Goal: Find contact information: Find contact information

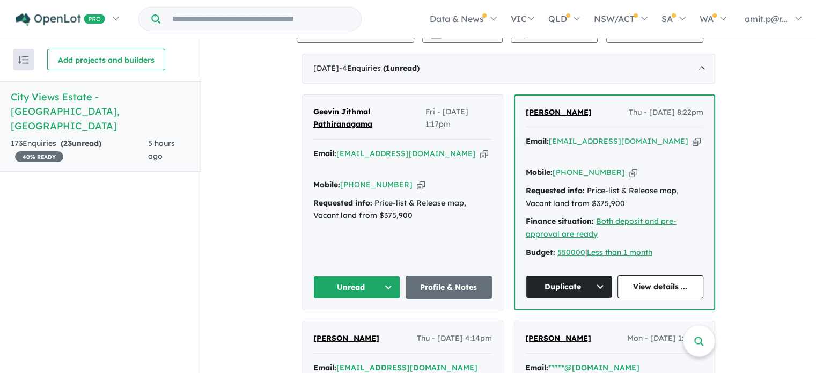
scroll to position [379, 0]
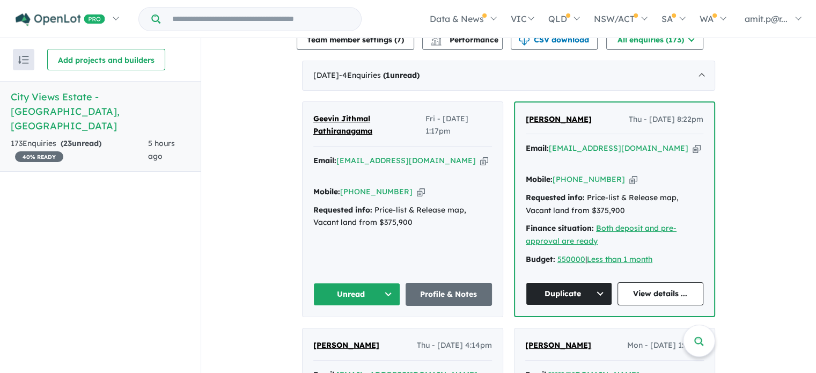
click at [480, 160] on icon "button" at bounding box center [484, 160] width 8 height 11
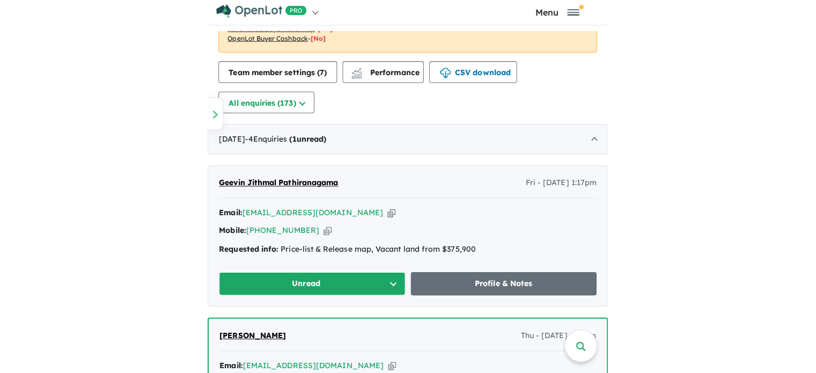
scroll to position [536, 0]
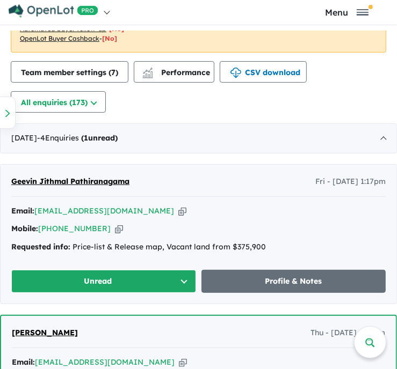
click at [178, 206] on icon "button" at bounding box center [182, 211] width 8 height 11
drag, startPoint x: 140, startPoint y: 169, endPoint x: 4, endPoint y: 170, distance: 135.8
click at [4, 170] on div "Geevin Jithmal Pathiranagama Fri - [DATE] 1:17pm Email: [EMAIL_ADDRESS][DOMAIN_…" at bounding box center [199, 234] width 396 height 139
copy span "Geevin Jithmal Pathiranagama"
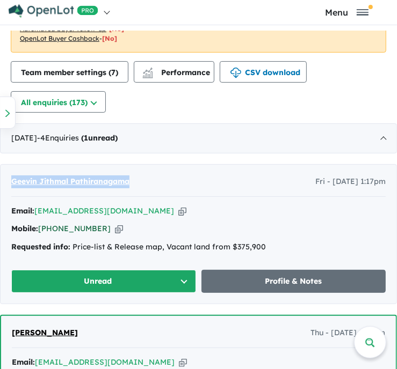
drag, startPoint x: 99, startPoint y: 214, endPoint x: 56, endPoint y: 215, distance: 42.9
click at [56, 223] on div "Mobile: [PHONE_NUMBER] Copied!" at bounding box center [198, 229] width 374 height 13
copy link "409 407 211"
drag, startPoint x: 386, startPoint y: 167, endPoint x: 310, endPoint y: 169, distance: 76.2
click at [310, 169] on div "Geevin Jithmal Pathiranagama Fri - [DATE] 1:17pm Email: [EMAIL_ADDRESS][DOMAIN_…" at bounding box center [199, 234] width 396 height 139
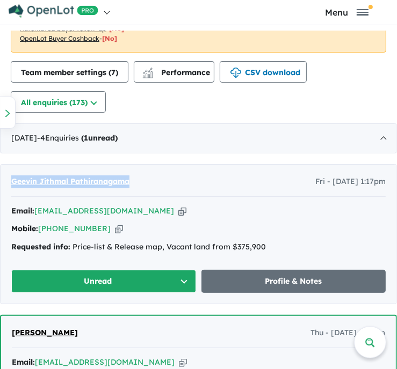
copy span "[DATE] 1:17pm"
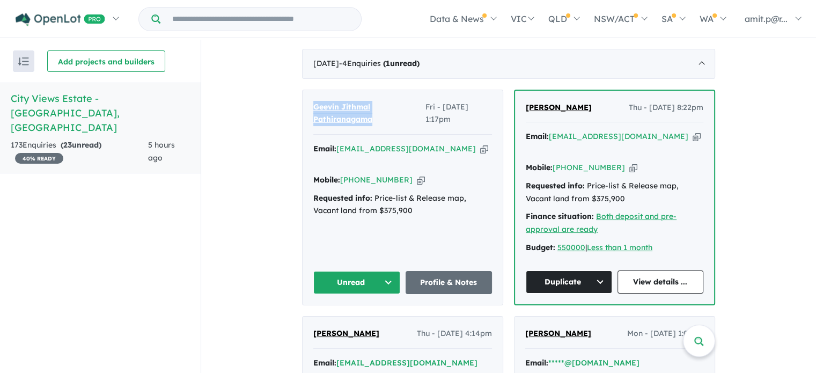
scroll to position [396, 0]
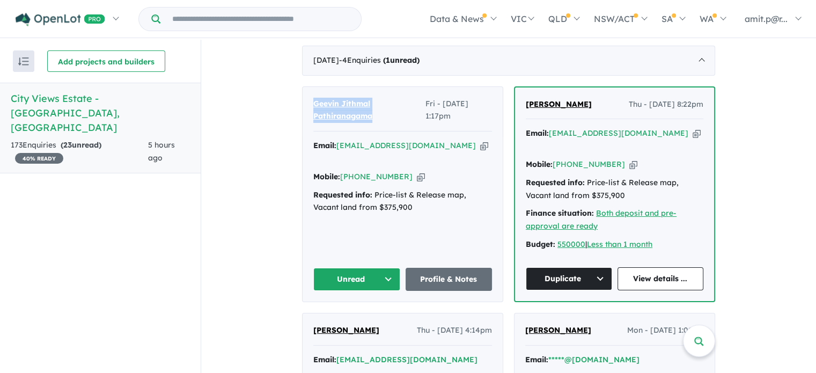
click at [384, 268] on button "Unread" at bounding box center [356, 279] width 87 height 23
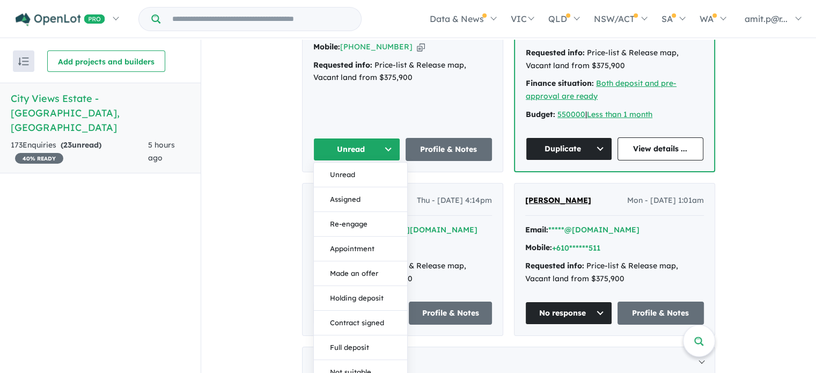
scroll to position [527, 0]
